Goal: Book appointment/travel/reservation

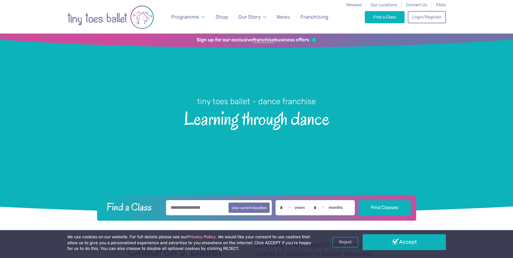
click at [429, 17] on link "Login/Register" at bounding box center [426, 17] width 38 height 12
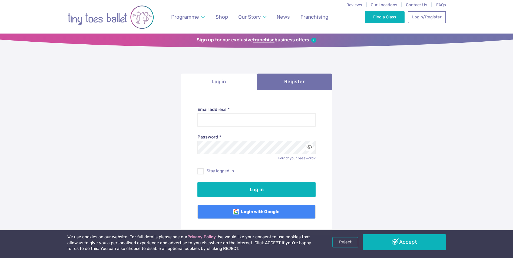
click at [229, 110] on label "Email address *" at bounding box center [256, 109] width 118 height 6
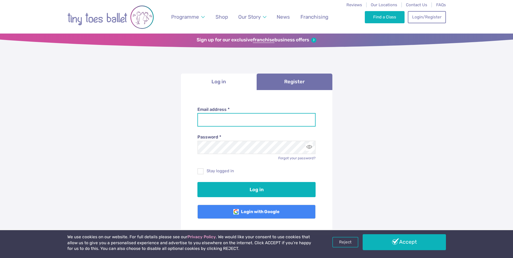
click at [229, 113] on input "Email address *" at bounding box center [256, 120] width 118 height 14
type input "**********"
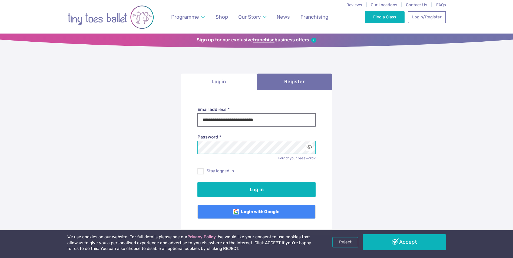
click at [197, 182] on button "Log in" at bounding box center [256, 189] width 118 height 15
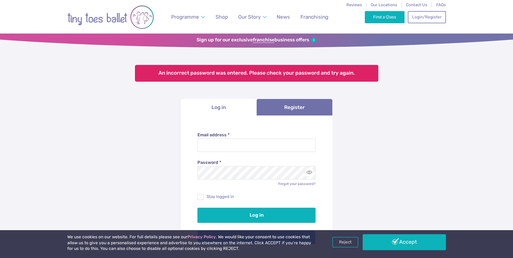
click at [240, 135] on label "Email address *" at bounding box center [256, 135] width 118 height 6
click at [240, 138] on input "Email address *" at bounding box center [256, 145] width 118 height 14
click at [237, 139] on input "Email address *" at bounding box center [256, 145] width 118 height 14
type input "**********"
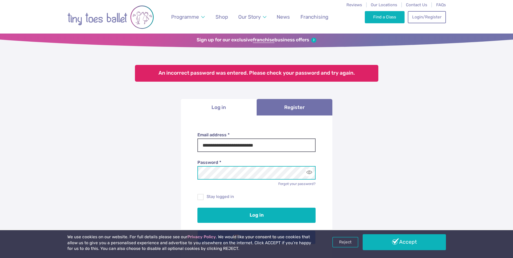
click at [197, 208] on button "Log in" at bounding box center [256, 215] width 118 height 15
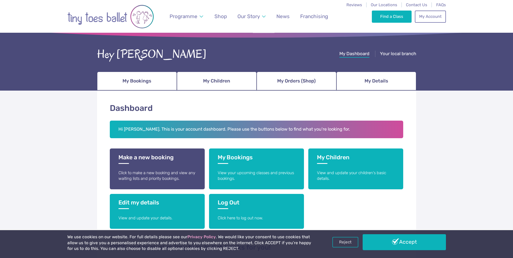
scroll to position [27, 0]
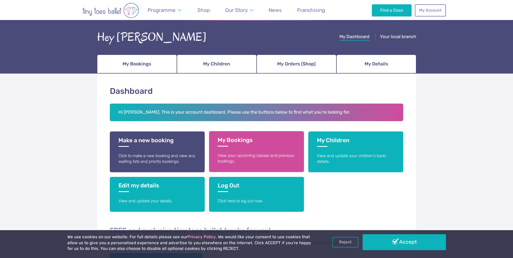
click at [242, 143] on h3 "My Bookings" at bounding box center [257, 141] width 78 height 10
click at [231, 143] on h3 "My Bookings" at bounding box center [257, 141] width 78 height 10
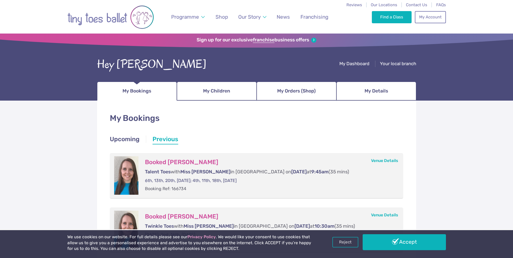
click at [390, 245] on link "Accept" at bounding box center [403, 242] width 83 height 16
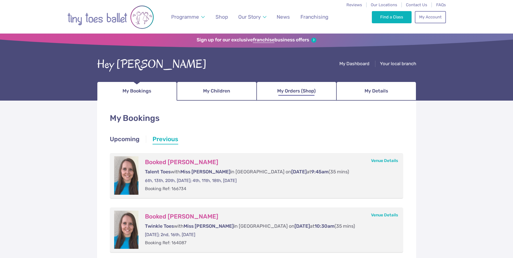
click at [294, 98] on link "My Orders (Shop)" at bounding box center [296, 91] width 80 height 19
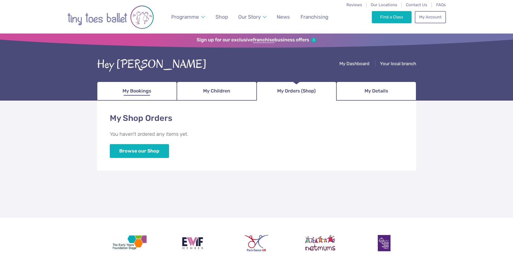
click at [128, 85] on link "My Bookings" at bounding box center [137, 91] width 80 height 19
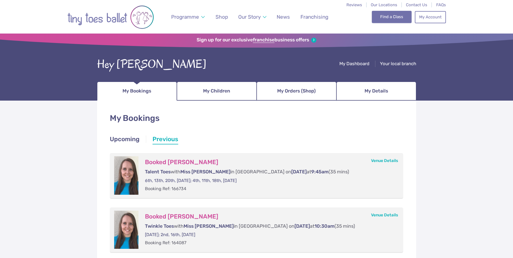
click at [400, 15] on link "Find a Class" at bounding box center [392, 17] width 40 height 12
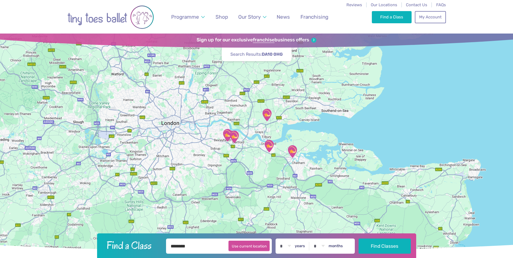
click at [258, 247] on button "Use current location" at bounding box center [248, 245] width 41 height 10
type input "**********"
click at [209, 244] on input "**********" at bounding box center [219, 245] width 106 height 15
click at [136, 24] on img "Go to home page" at bounding box center [110, 17] width 86 height 27
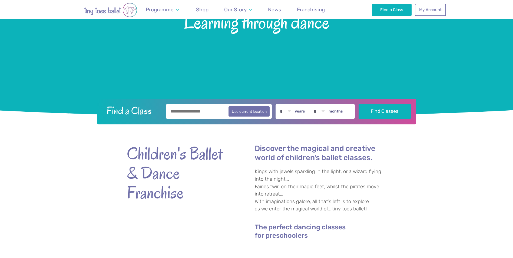
scroll to position [27, 0]
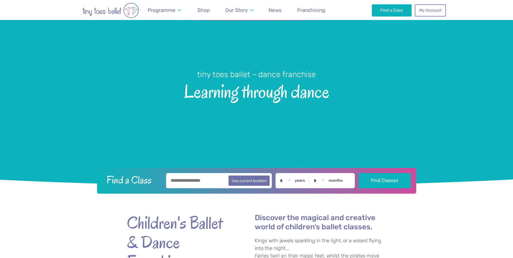
click at [220, 182] on input "text" at bounding box center [219, 180] width 106 height 15
type input "*********"
click at [396, 181] on button "Find Classes" at bounding box center [384, 180] width 52 height 15
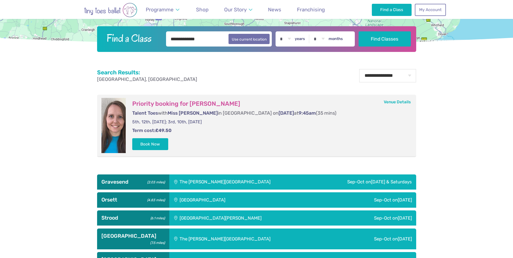
scroll to position [216, 0]
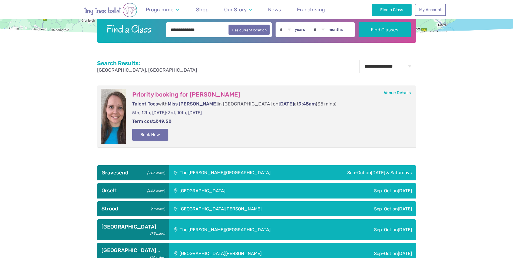
click at [147, 139] on button "Book Now" at bounding box center [150, 135] width 36 height 12
click at [180, 96] on h3 "Priority booking for [PERSON_NAME]" at bounding box center [268, 95] width 273 height 8
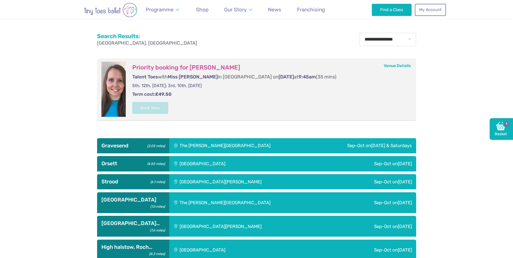
click at [267, 145] on div "The Gerald Miskin Memorial Hall" at bounding box center [242, 145] width 146 height 15
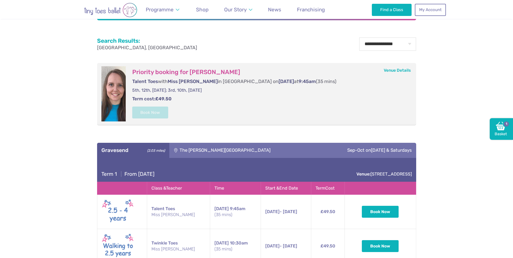
scroll to position [162, 0]
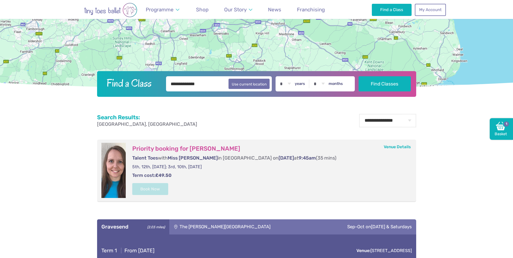
click at [287, 171] on form "Priority booking for Myla Morrison Talent Toes with Miss Jo in Gravesend on Fri…" at bounding box center [269, 170] width 286 height 55
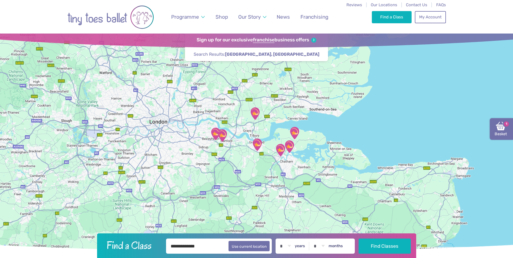
click at [508, 130] on link "Basket 1" at bounding box center [500, 129] width 23 height 22
